Goal: Task Accomplishment & Management: Complete application form

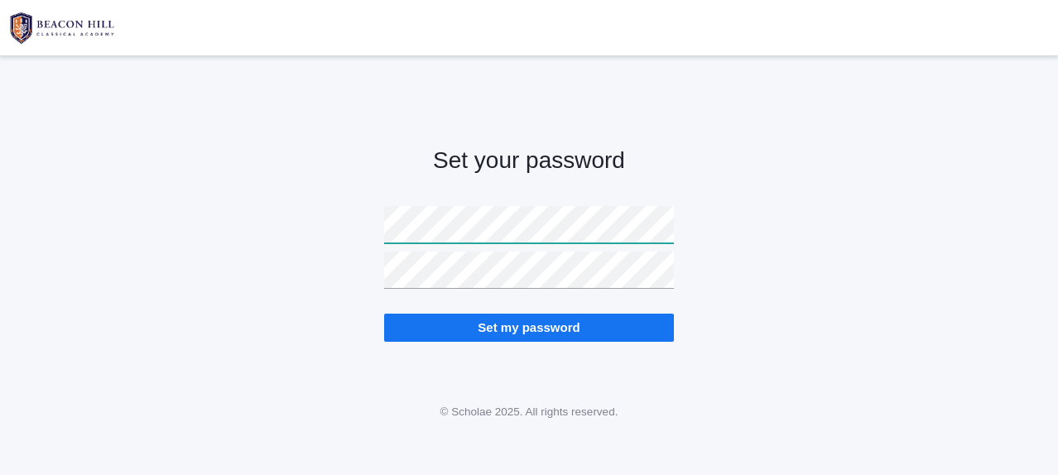
click at [261, 218] on div "Set your password Set my password" at bounding box center [529, 230] width 1058 height 306
click at [527, 320] on input "Set my password" at bounding box center [529, 327] width 290 height 27
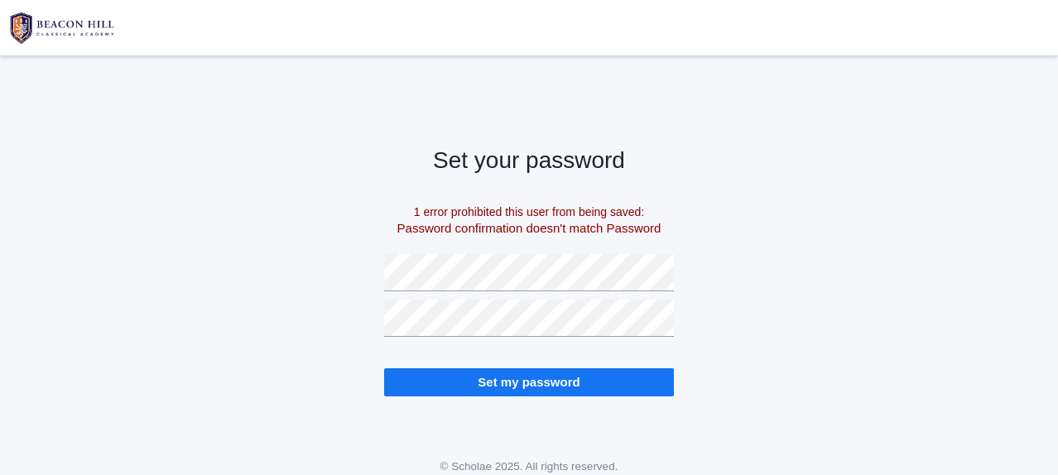
click at [522, 391] on input "Set my password" at bounding box center [529, 381] width 290 height 27
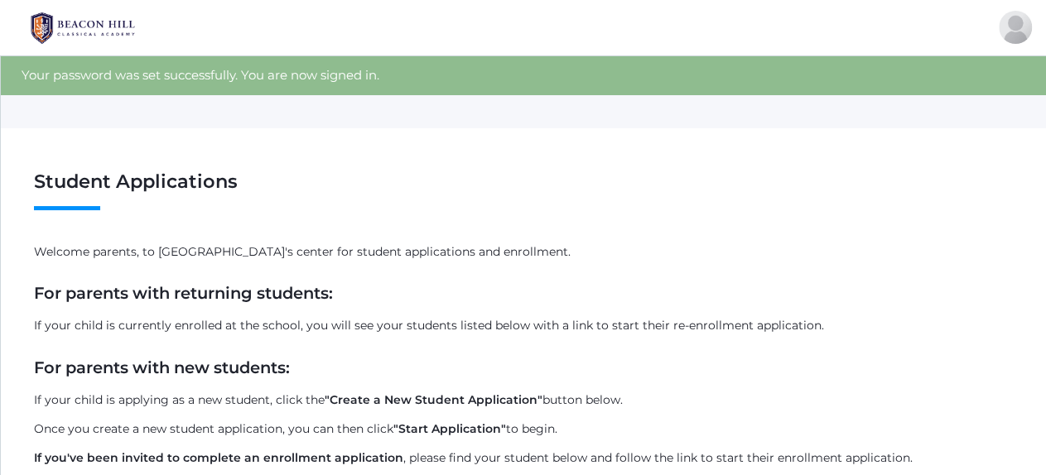
click at [260, 254] on p "Welcome parents, to Beacon Hill Classical Academy's center for student applicat…" at bounding box center [523, 251] width 979 height 17
